Goal: Navigation & Orientation: Find specific page/section

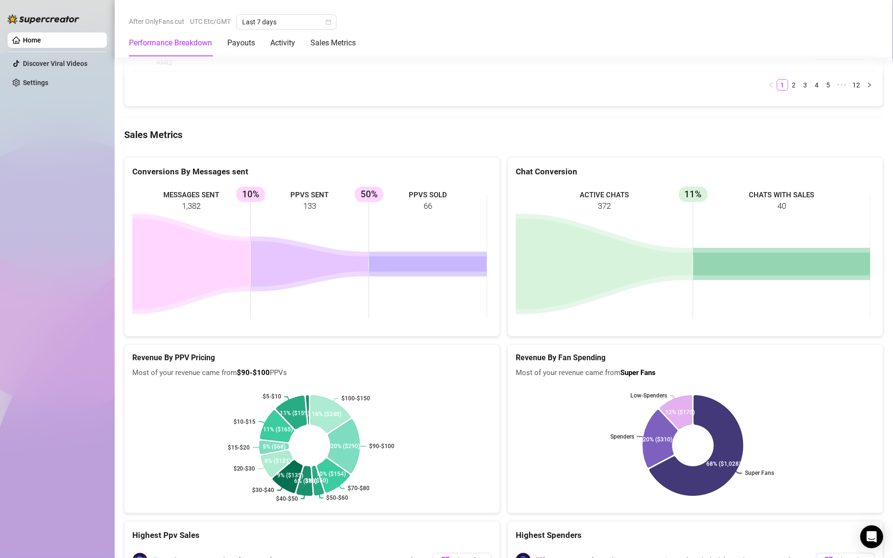
scroll to position [1405, 0]
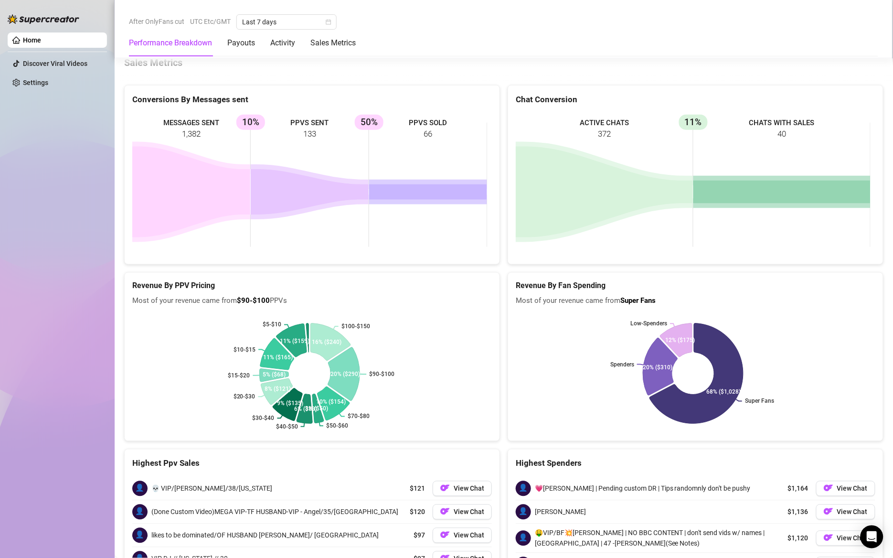
click at [821, 314] on rect at bounding box center [693, 373] width 355 height 119
drag, startPoint x: 152, startPoint y: 385, endPoint x: 266, endPoint y: 395, distance: 115.1
click at [266, 477] on div "👤 💀 VIP/[PERSON_NAME]/38/[US_STATE] $121 View Chat" at bounding box center [312, 488] width 360 height 23
copy span "💀 VIP/[PERSON_NAME]/38/[US_STATE]"
click at [77, 296] on div "Home Discover Viral Videos Settings" at bounding box center [57, 274] width 99 height 549
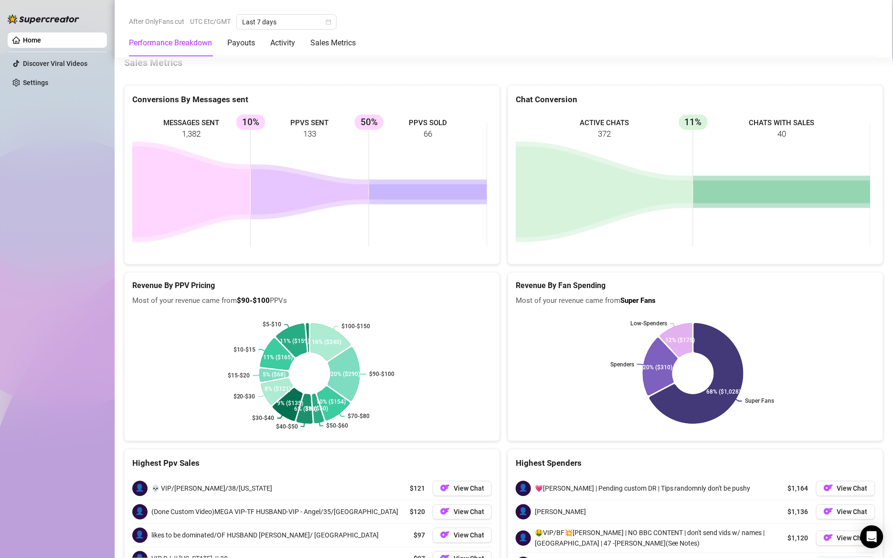
click at [849, 314] on rect at bounding box center [693, 373] width 355 height 119
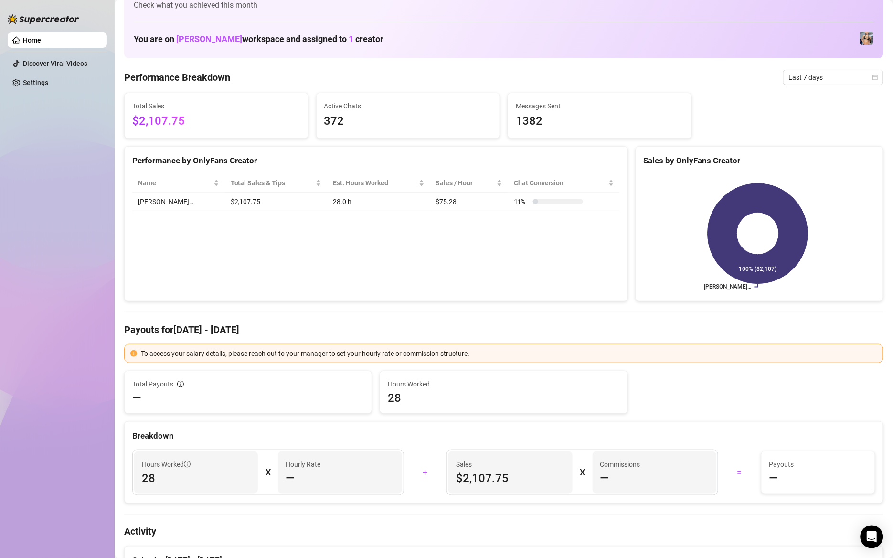
scroll to position [0, 0]
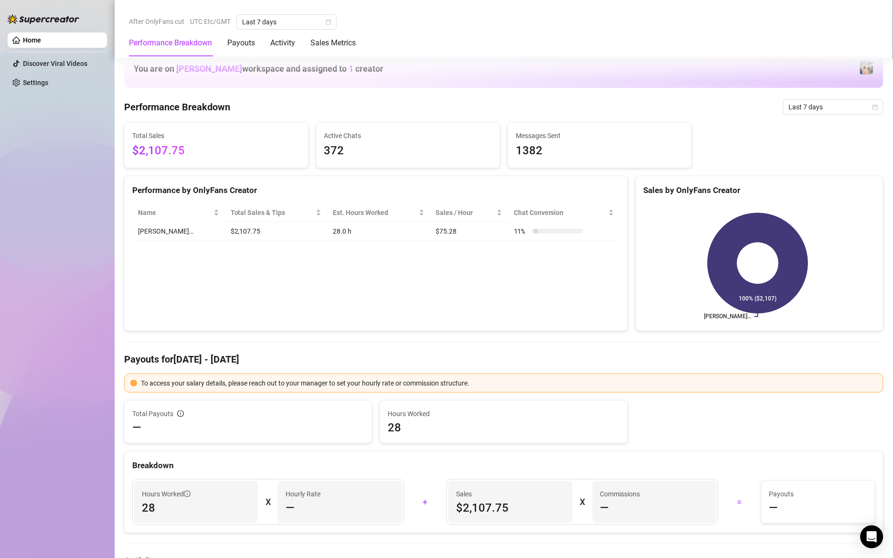
scroll to position [286, 0]
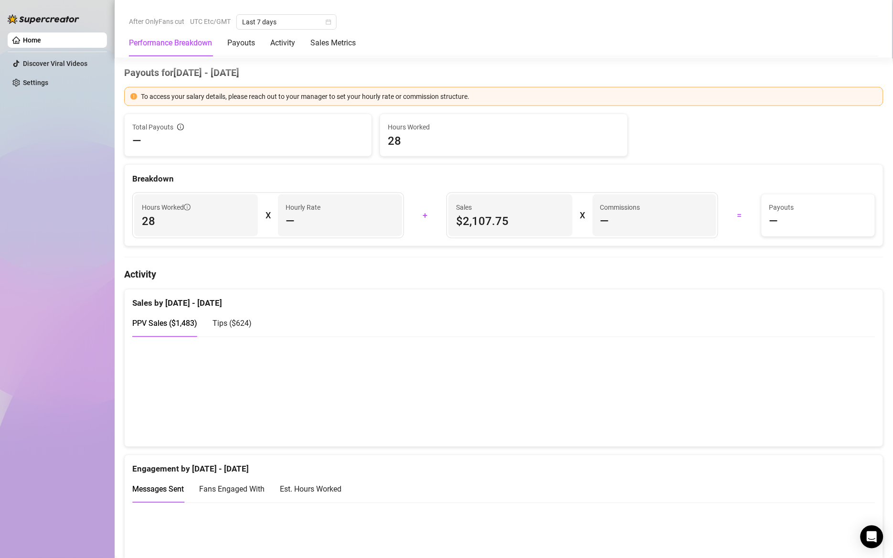
click at [590, 477] on div "Messages Sent Fans Engaged With Est. Hours Worked" at bounding box center [503, 489] width 743 height 27
